Goal: Find specific page/section: Find specific page/section

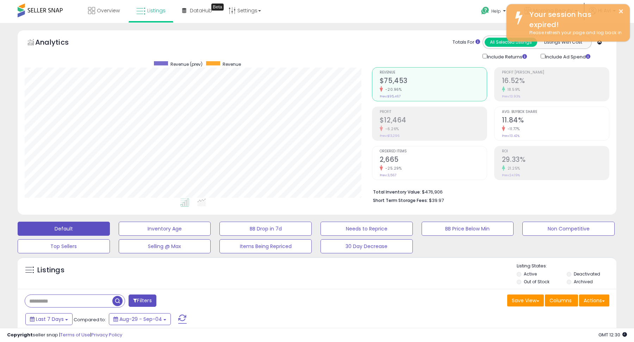
scroll to position [144, 347]
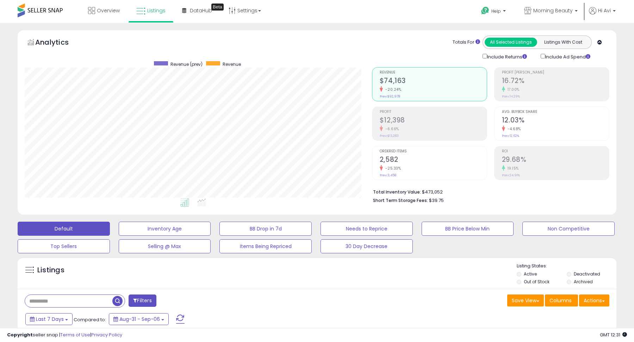
scroll to position [144, 347]
click at [365, 231] on button "Needs to Reprice" at bounding box center [367, 229] width 92 height 14
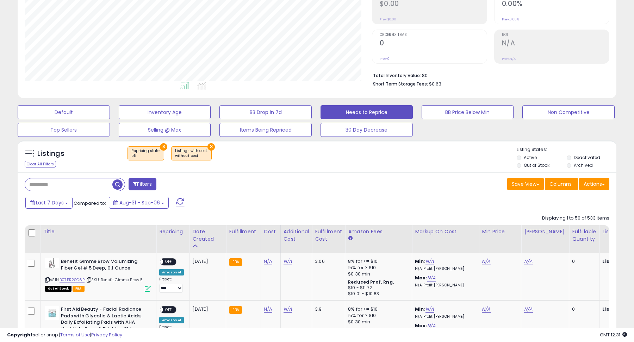
scroll to position [117, 0]
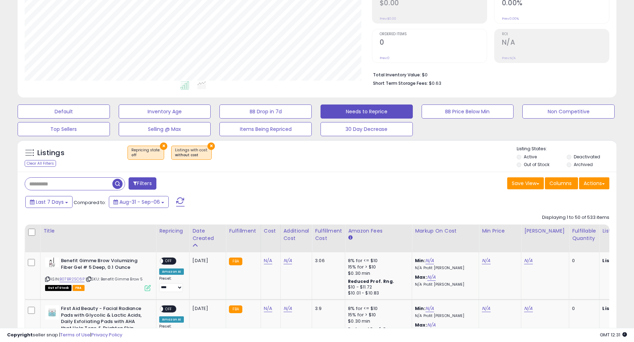
click at [530, 165] on label "Out of Stock" at bounding box center [537, 165] width 26 height 6
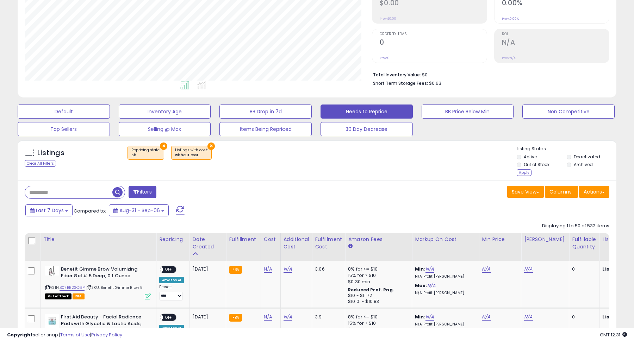
click at [584, 155] on label "Deactivated" at bounding box center [587, 157] width 26 height 6
click at [584, 166] on label "Archived" at bounding box center [583, 165] width 19 height 6
click at [523, 171] on div "Apply" at bounding box center [524, 172] width 15 height 7
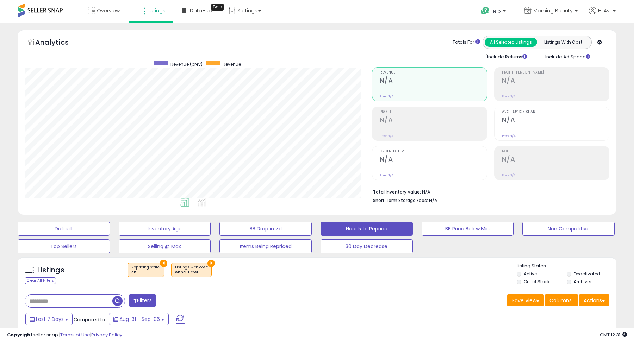
scroll to position [144, 347]
click at [208, 260] on button "×" at bounding box center [211, 263] width 7 height 7
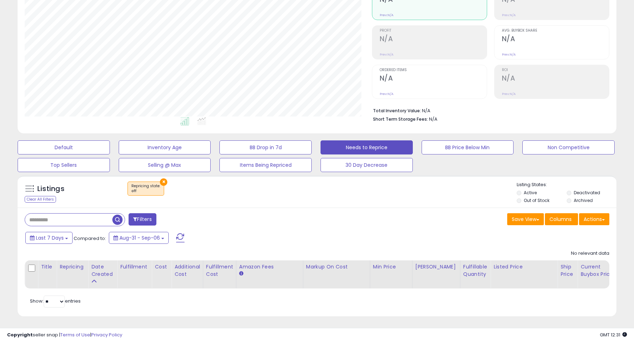
click at [73, 155] on div "Default Inventory Age BB Drop in 7d Needs to Reprice BB Price Below Min Non Com…" at bounding box center [317, 154] width 617 height 35
click at [73, 150] on button "Default" at bounding box center [64, 148] width 92 height 14
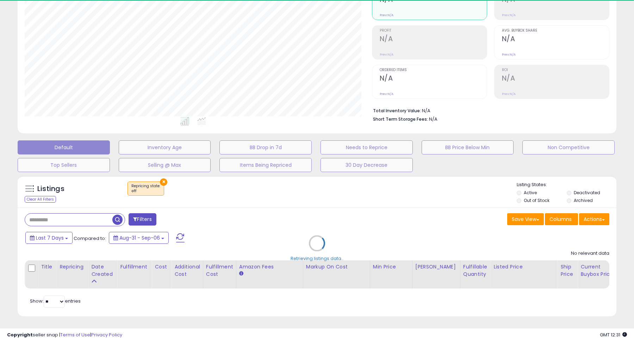
select select "**"
